Goal: Check status: Check status

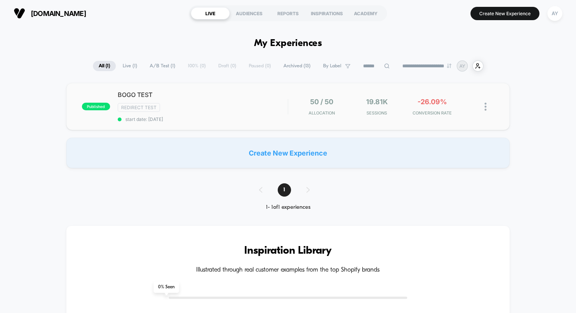
click at [265, 114] on div "BOGO TEST Redirect Test start date: [DATE]" at bounding box center [203, 106] width 170 height 31
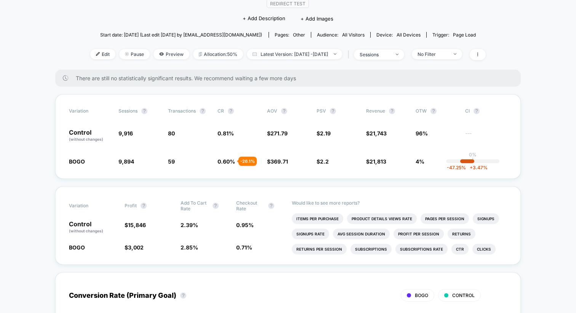
scroll to position [69, 0]
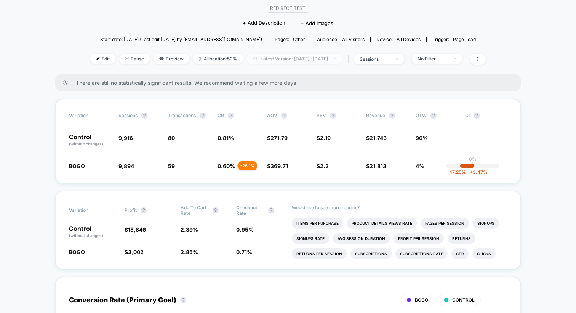
click at [275, 55] on span "Latest Version: [DATE] - [DATE]" at bounding box center [294, 59] width 95 height 10
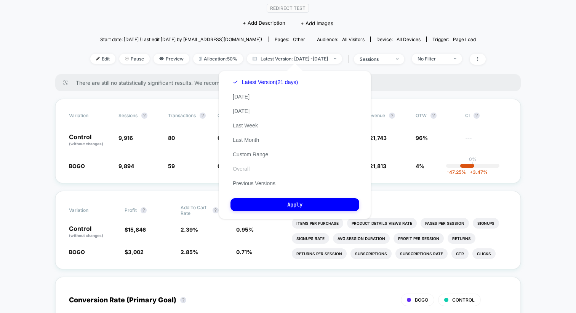
click at [246, 171] on button "Overall" at bounding box center [240, 169] width 21 height 7
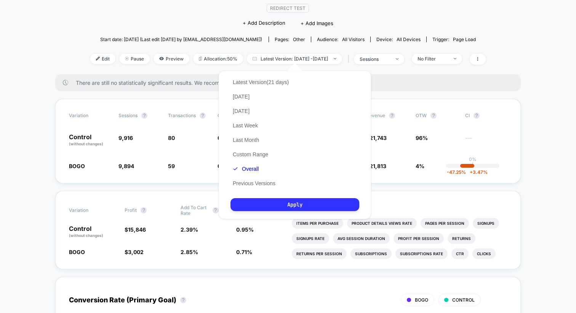
click at [255, 203] on button "Apply" at bounding box center [294, 204] width 129 height 13
